Goal: Task Accomplishment & Management: Use online tool/utility

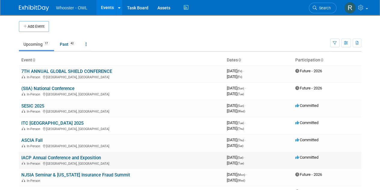
click at [76, 155] on link "IACP Annual Conference and Exposition" at bounding box center [61, 157] width 80 height 5
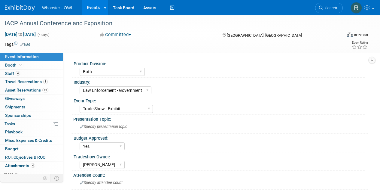
select select "Both"
select select "Law Enforcement - Government"
select select "Trade Show - Exhibit"
select select "Yes"
select select "Kamila Castaneda"
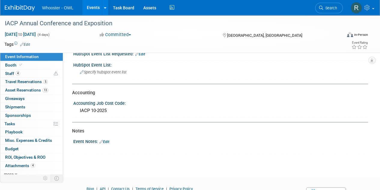
scroll to position [419, 0]
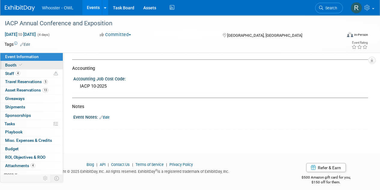
click at [12, 66] on span "Booth" at bounding box center [14, 65] width 18 height 5
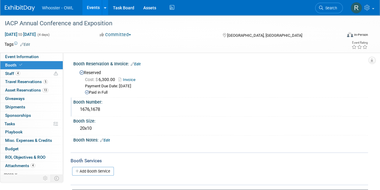
drag, startPoint x: 90, startPoint y: 109, endPoint x: 79, endPoint y: 111, distance: 10.4
click at [79, 111] on div "1676,1678" at bounding box center [221, 109] width 286 height 9
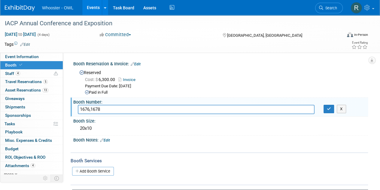
drag, startPoint x: 103, startPoint y: 110, endPoint x: 79, endPoint y: 108, distance: 24.4
click at [79, 108] on input "1676,1678" at bounding box center [196, 109] width 237 height 9
